Goal: Task Accomplishment & Management: Use online tool/utility

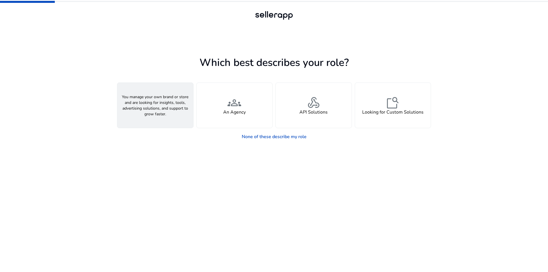
click at [151, 107] on span "person" at bounding box center [155, 103] width 14 height 14
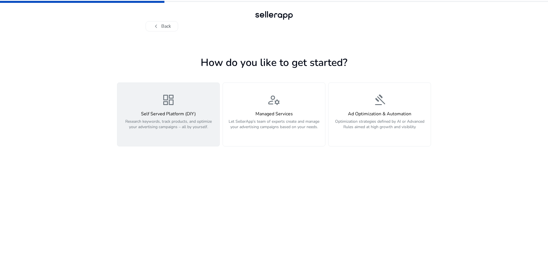
click at [219, 109] on button "dashboard Self Served Platform (DIY) Research keywords, track products, and opt…" at bounding box center [168, 114] width 103 height 64
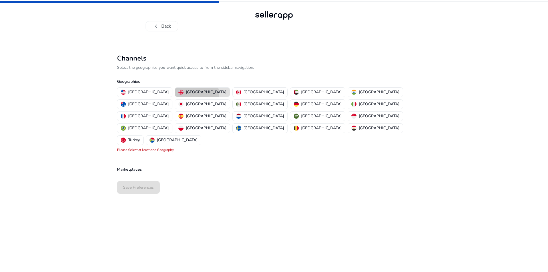
click at [186, 94] on p "[GEOGRAPHIC_DATA]" at bounding box center [206, 92] width 41 height 6
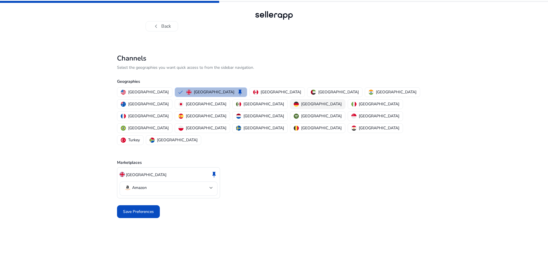
click at [301, 105] on p "[GEOGRAPHIC_DATA]" at bounding box center [321, 104] width 41 height 6
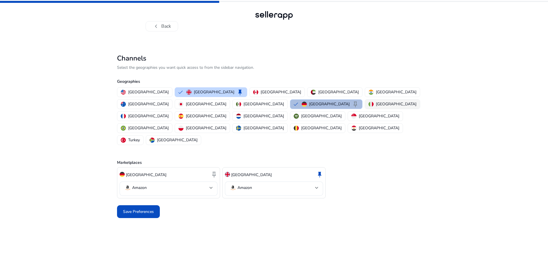
click at [376, 105] on p "[GEOGRAPHIC_DATA]" at bounding box center [396, 104] width 41 height 6
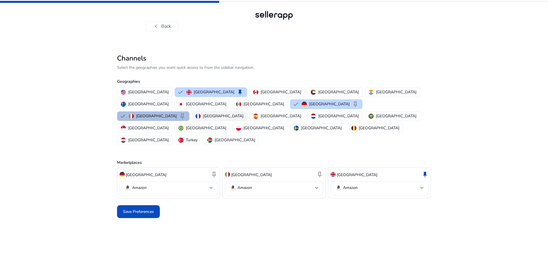
click at [227, 113] on p "[GEOGRAPHIC_DATA]" at bounding box center [223, 116] width 41 height 6
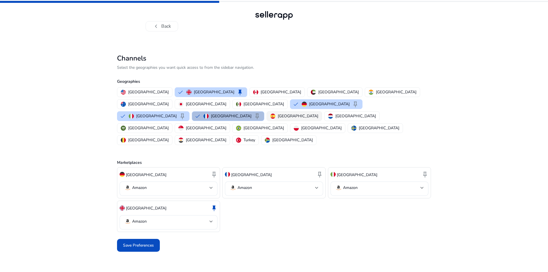
click at [278, 113] on p "[GEOGRAPHIC_DATA]" at bounding box center [298, 116] width 41 height 6
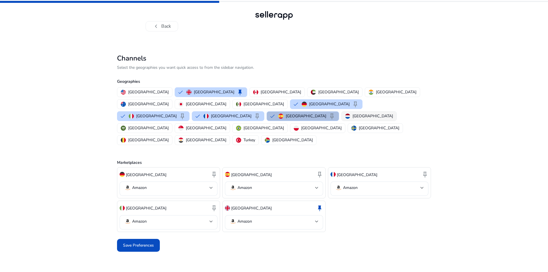
click at [352, 113] on p "[GEOGRAPHIC_DATA]" at bounding box center [372, 116] width 41 height 6
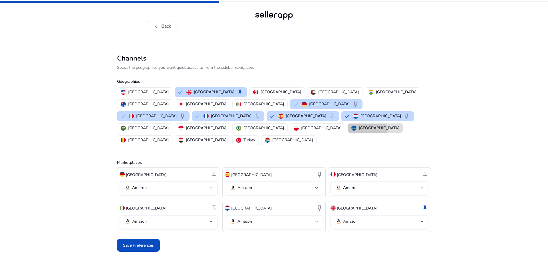
click at [359, 125] on p "[GEOGRAPHIC_DATA]" at bounding box center [379, 128] width 41 height 6
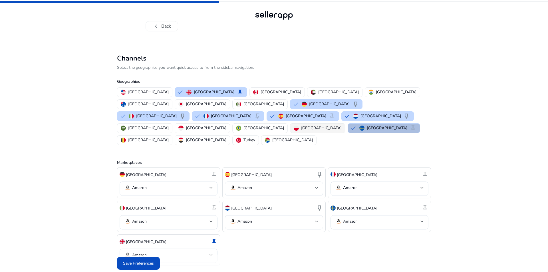
click at [301, 125] on p "[GEOGRAPHIC_DATA]" at bounding box center [321, 128] width 41 height 6
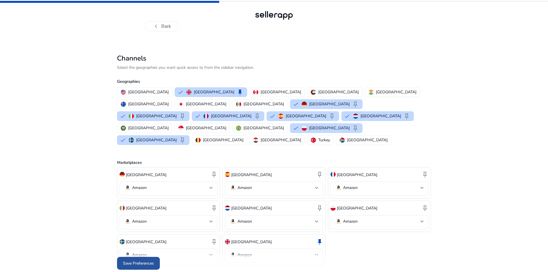
click at [131, 258] on span at bounding box center [138, 263] width 43 height 14
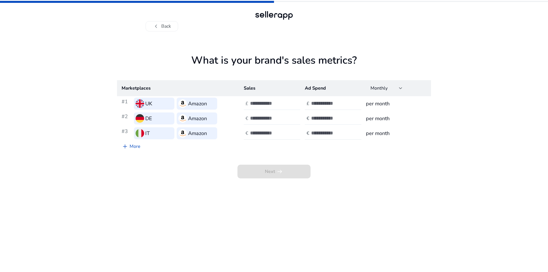
type input "*"
click at [284, 101] on input "*" at bounding box center [269, 103] width 39 height 6
type input "*****"
click at [319, 102] on input "number" at bounding box center [330, 103] width 39 height 6
type input "*"
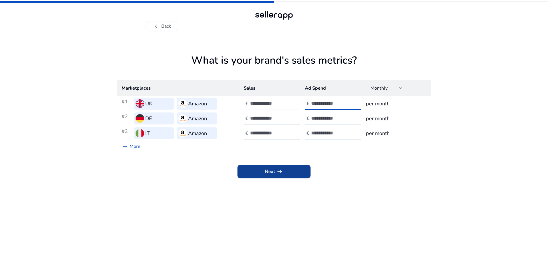
type input "***"
click at [269, 172] on span "Next arrow_right_alt" at bounding box center [274, 171] width 18 height 7
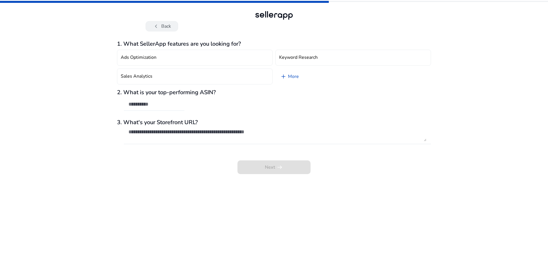
click at [166, 28] on button "chevron_left Back" at bounding box center [161, 26] width 33 height 10
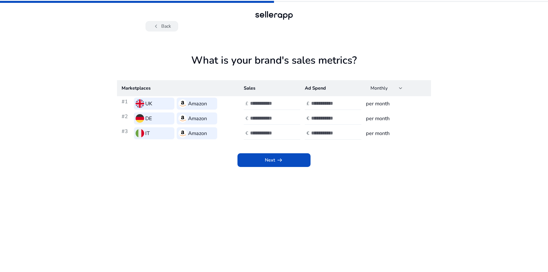
click at [166, 29] on button "chevron_left Back" at bounding box center [161, 26] width 33 height 10
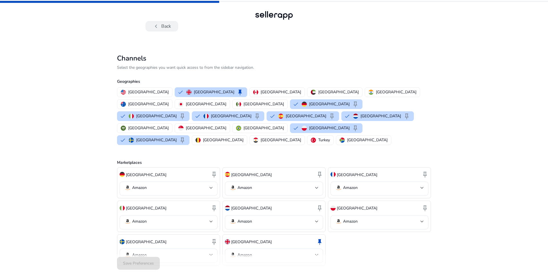
click at [158, 26] on span "chevron_left" at bounding box center [156, 26] width 7 height 7
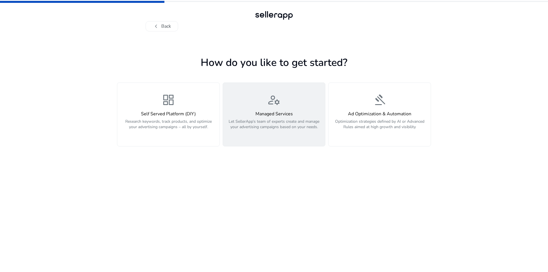
click at [265, 120] on p "Let SellerApp’s team of experts create and manage your advertising campaigns ba…" at bounding box center [273, 127] width 95 height 17
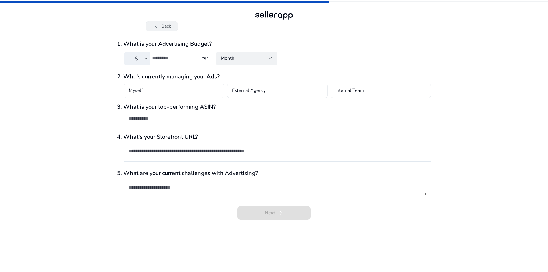
click at [162, 25] on button "chevron_left Back" at bounding box center [161, 26] width 33 height 10
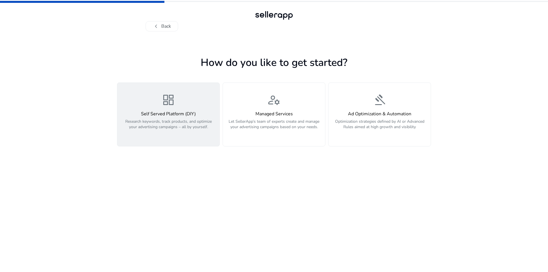
click at [173, 111] on h4 "Self Served Platform (DIY)" at bounding box center [168, 113] width 95 height 5
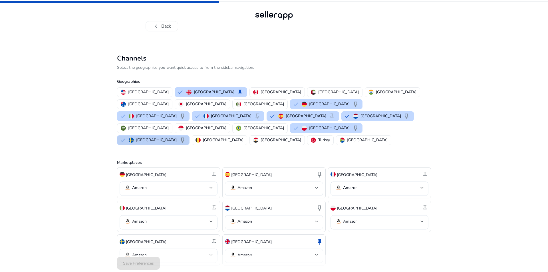
click at [177, 137] on p "[GEOGRAPHIC_DATA]" at bounding box center [156, 140] width 41 height 6
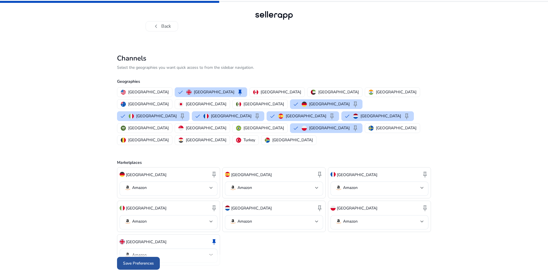
click at [141, 260] on span "Save Preferences" at bounding box center [138, 263] width 31 height 6
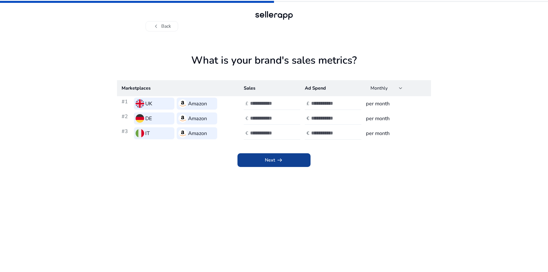
click at [282, 157] on span "arrow_right_alt" at bounding box center [279, 160] width 7 height 7
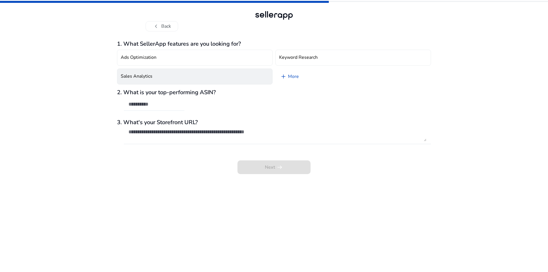
click at [171, 78] on button "Sales Analytics" at bounding box center [194, 76] width 155 height 16
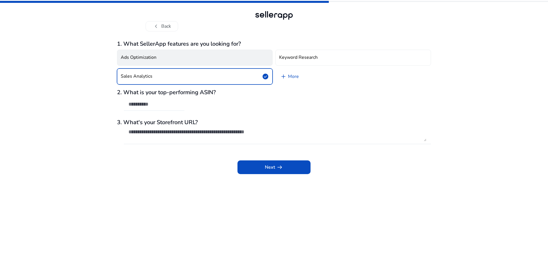
click at [201, 61] on button "Ads Optimization" at bounding box center [194, 58] width 155 height 16
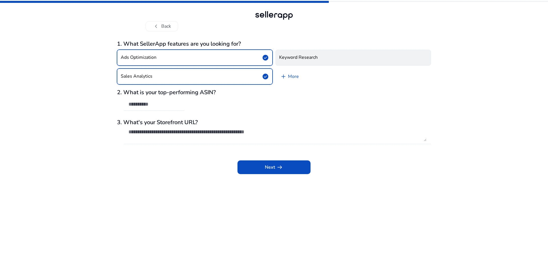
click at [322, 61] on button "Keyword Research" at bounding box center [352, 58] width 155 height 16
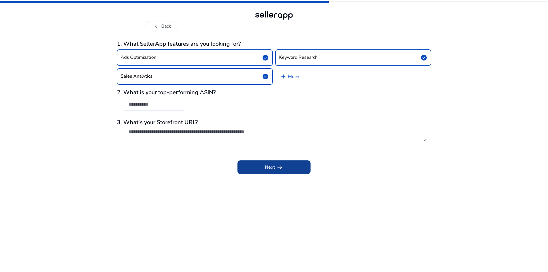
click at [289, 169] on span at bounding box center [273, 167] width 73 height 14
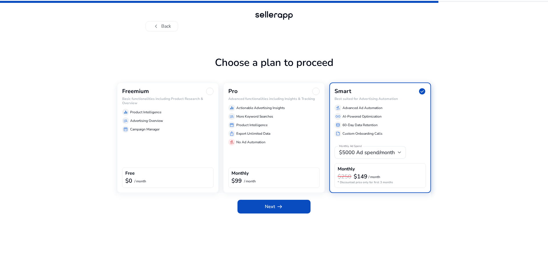
click at [177, 143] on div "Freemium Basic functionalities including Product Research & Overview equalizer …" at bounding box center [168, 137] width 102 height 110
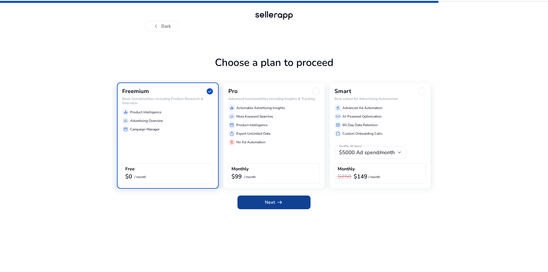
click at [276, 202] on span "arrow_right_alt" at bounding box center [279, 202] width 7 height 7
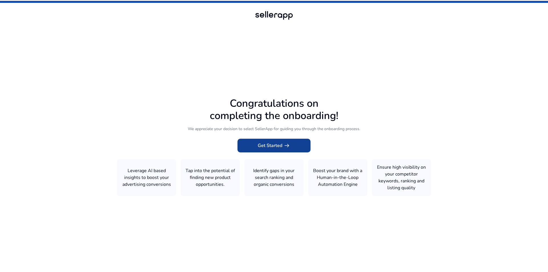
click at [283, 142] on span at bounding box center [273, 146] width 73 height 14
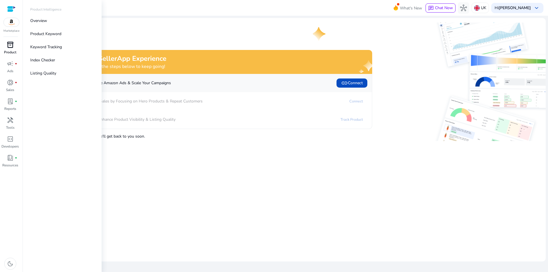
click at [6, 46] on div "inventory_2" at bounding box center [10, 44] width 16 height 9
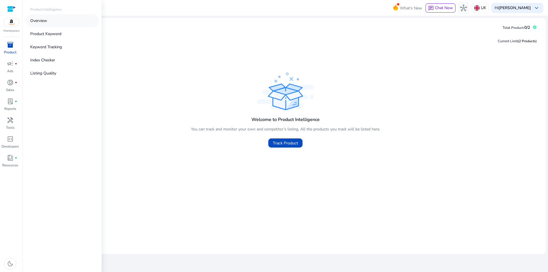
click at [41, 23] on p "Overview" at bounding box center [38, 21] width 17 height 6
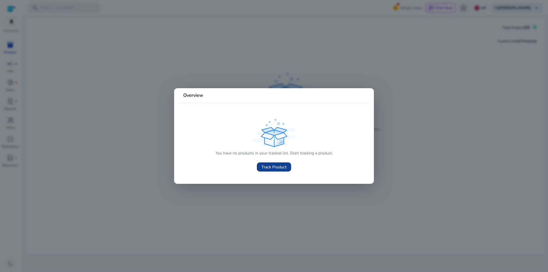
click at [272, 167] on span "Track Product" at bounding box center [273, 167] width 25 height 6
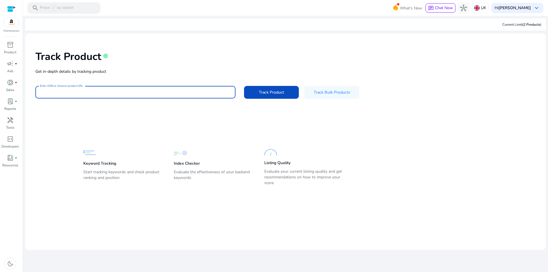
click at [133, 94] on input "Enter ASIN or Amazon product URL" at bounding box center [135, 92] width 191 height 6
paste input "**********"
type input "**********"
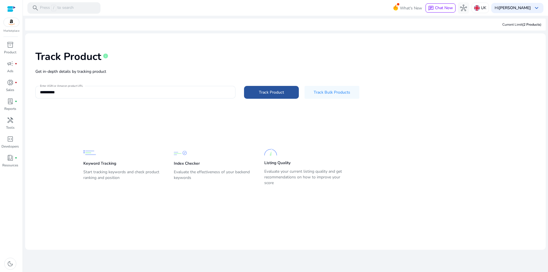
click at [264, 94] on span "Track Product" at bounding box center [271, 92] width 25 height 6
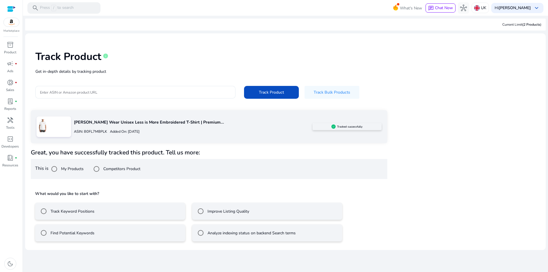
click at [57, 213] on label "Track Keyword Positions" at bounding box center [71, 211] width 45 height 6
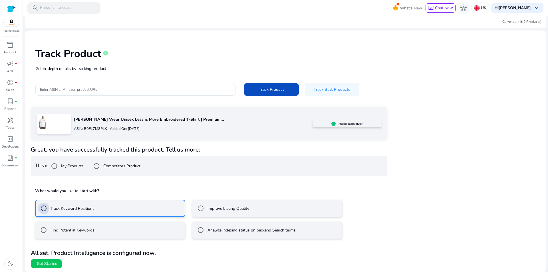
scroll to position [3, 0]
click at [68, 233] on div "Find Potential Keywords" at bounding box center [66, 229] width 56 height 11
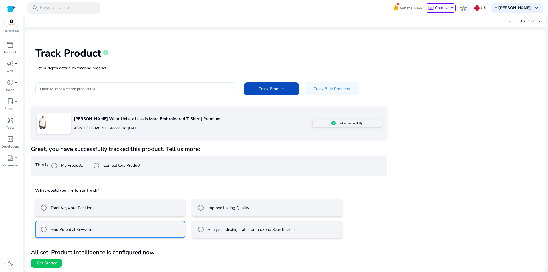
click at [133, 210] on mat-radio-button "Track Keyword Positions" at bounding box center [110, 207] width 150 height 17
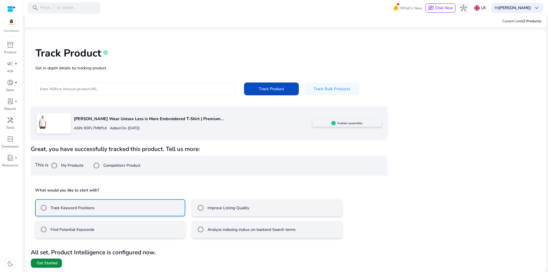
click at [49, 265] on span "Get Started" at bounding box center [47, 263] width 21 height 6
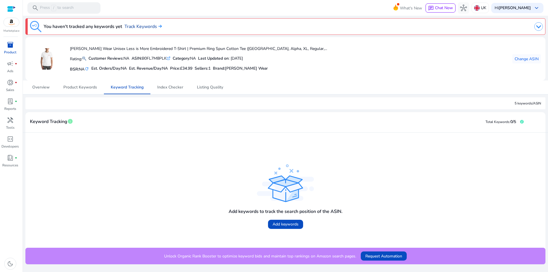
click at [139, 27] on link "Track Keywords" at bounding box center [142, 26] width 37 height 7
click at [83, 88] on span "Product Keywords" at bounding box center [80, 87] width 34 height 4
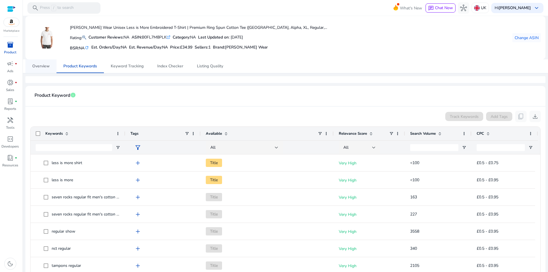
click at [33, 64] on span "Overview" at bounding box center [40, 66] width 17 height 4
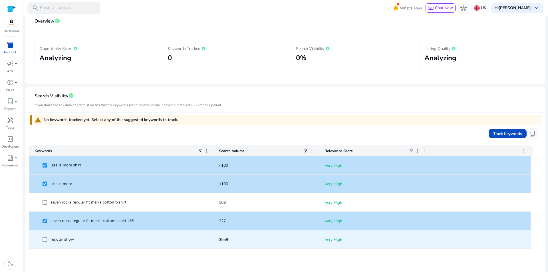
click at [45, 243] on span at bounding box center [47, 240] width 8 height 12
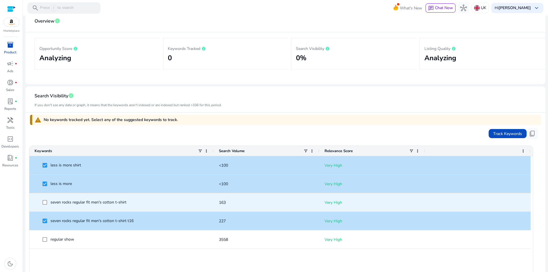
click at [45, 201] on span at bounding box center [47, 203] width 8 height 12
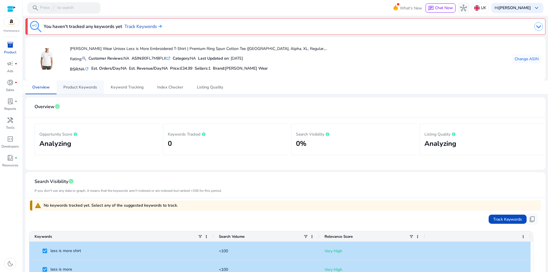
click at [89, 88] on span "Product Keywords" at bounding box center [80, 87] width 34 height 4
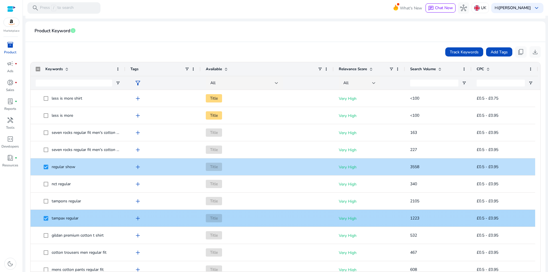
click at [43, 219] on span "tampax regular" at bounding box center [78, 218] width 84 height 12
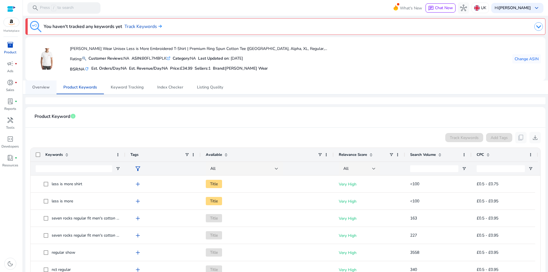
click at [39, 86] on span "Overview" at bounding box center [40, 87] width 17 height 4
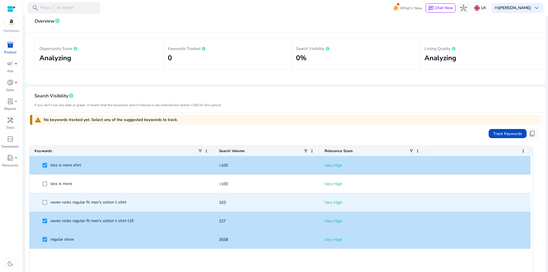
click at [47, 203] on span at bounding box center [47, 203] width 8 height 12
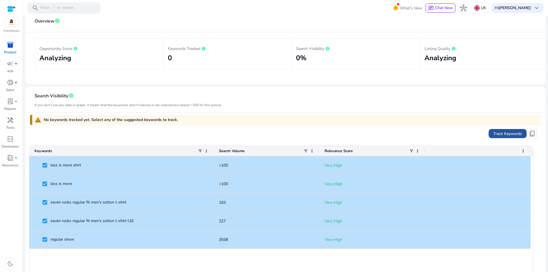
click at [511, 132] on span "Track Keywords" at bounding box center [507, 134] width 29 height 6
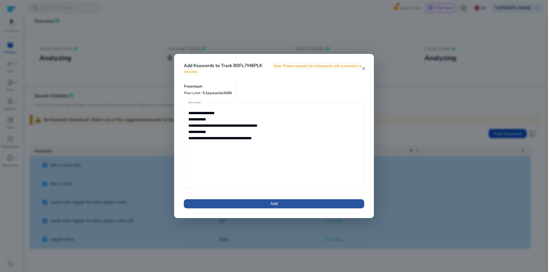
click at [278, 204] on span "Add" at bounding box center [273, 204] width 7 height 6
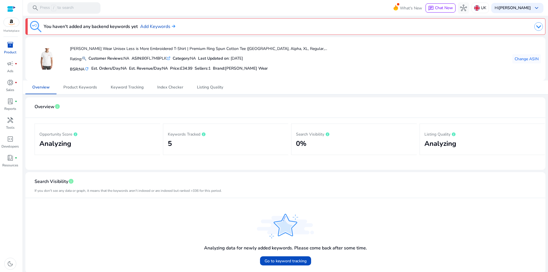
click at [169, 143] on h2 "5" at bounding box center [226, 143] width 116 height 8
click at [192, 143] on h2 "5" at bounding box center [226, 143] width 116 height 8
click at [442, 143] on h2 "Analyzing" at bounding box center [482, 143] width 116 height 8
click at [169, 83] on span "Index Checker" at bounding box center [170, 87] width 26 height 14
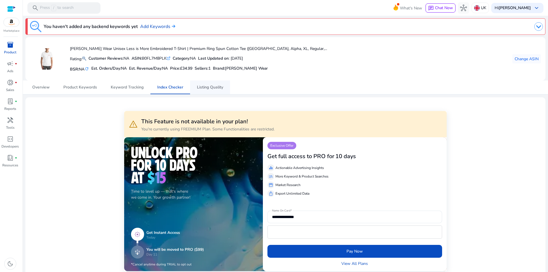
click at [217, 86] on span "Listing Quality" at bounding box center [210, 87] width 26 height 4
drag, startPoint x: 159, startPoint y: 90, endPoint x: 155, endPoint y: 91, distance: 4.4
click at [159, 90] on span "Index Checker" at bounding box center [170, 87] width 26 height 14
click at [138, 86] on span "Keyword Tracking" at bounding box center [127, 87] width 33 height 4
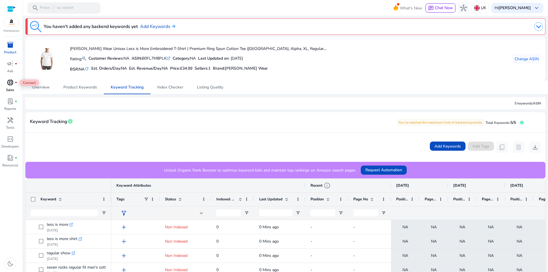
click at [8, 88] on p "Sales" at bounding box center [10, 89] width 8 height 5
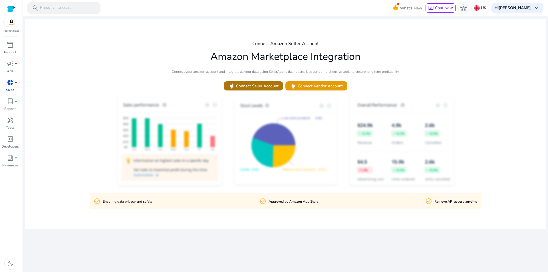
click at [262, 86] on span "power Connect Seller Account" at bounding box center [253, 86] width 50 height 7
